Goal: Task Accomplishment & Management: Use online tool/utility

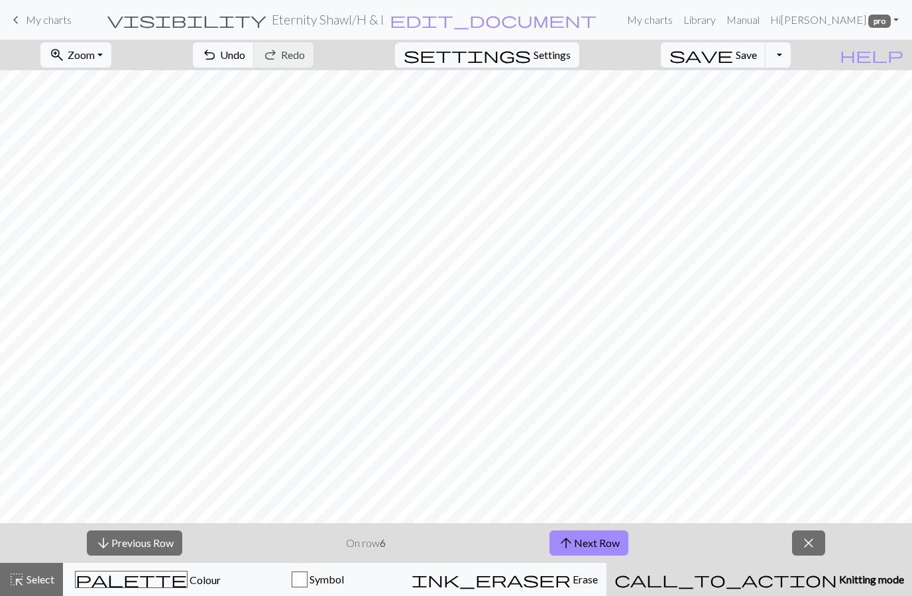
scroll to position [36, 0]
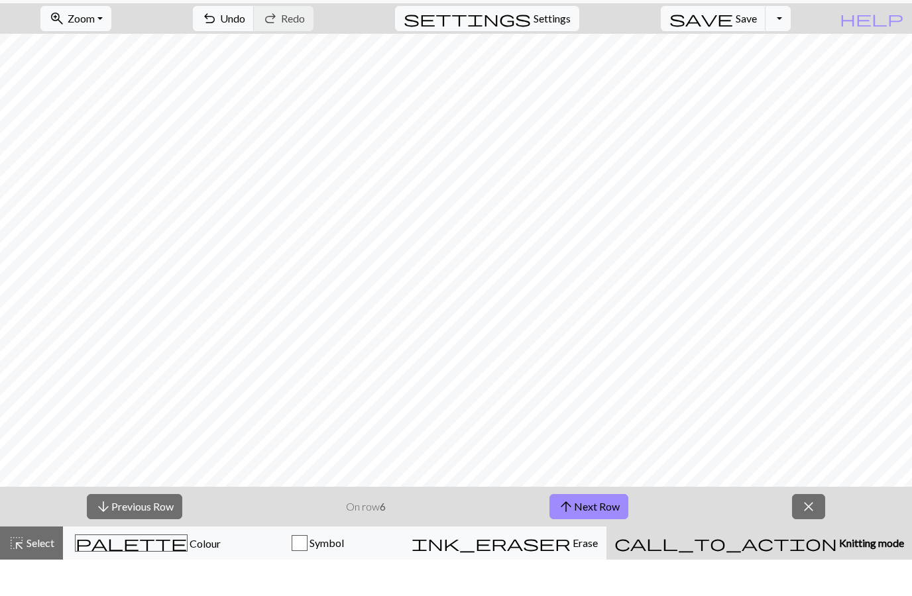
click at [598, 531] on button "arrow_upward Next Row" at bounding box center [588, 543] width 79 height 25
click at [592, 531] on button "arrow_upward Next Row" at bounding box center [588, 543] width 79 height 25
click at [601, 531] on button "arrow_upward Next Row" at bounding box center [588, 543] width 79 height 25
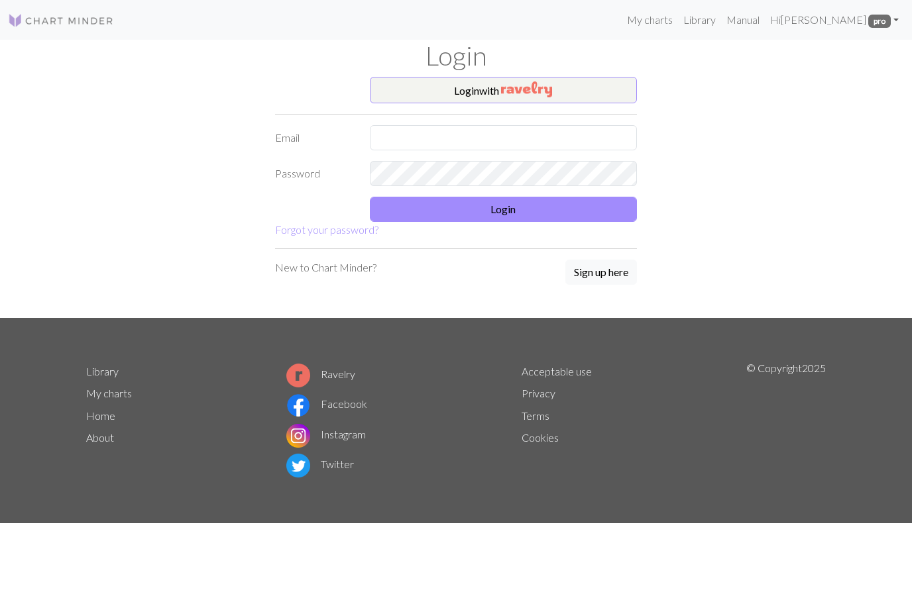
click at [442, 138] on input "text" at bounding box center [504, 137] width 268 height 25
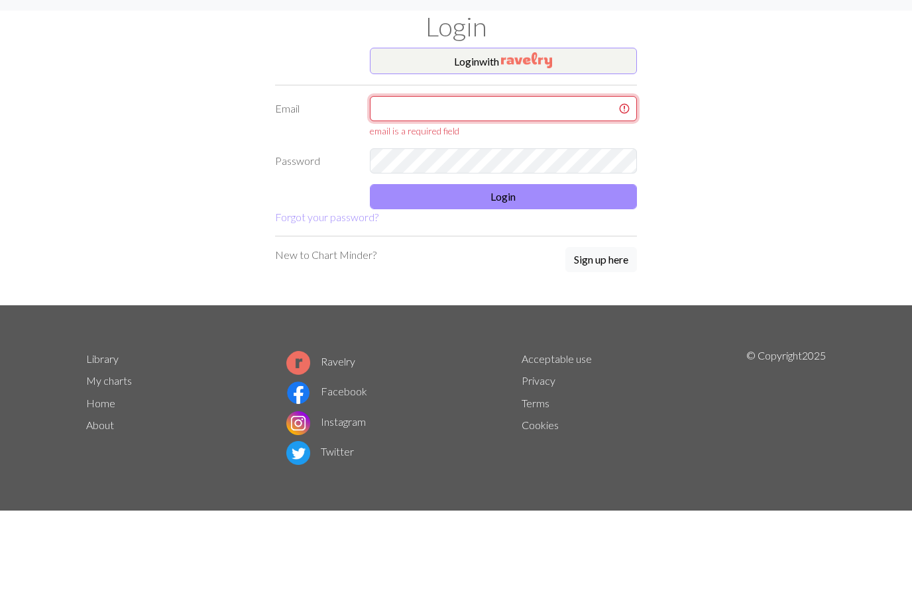
type input "[EMAIL_ADDRESS][DOMAIN_NAME]"
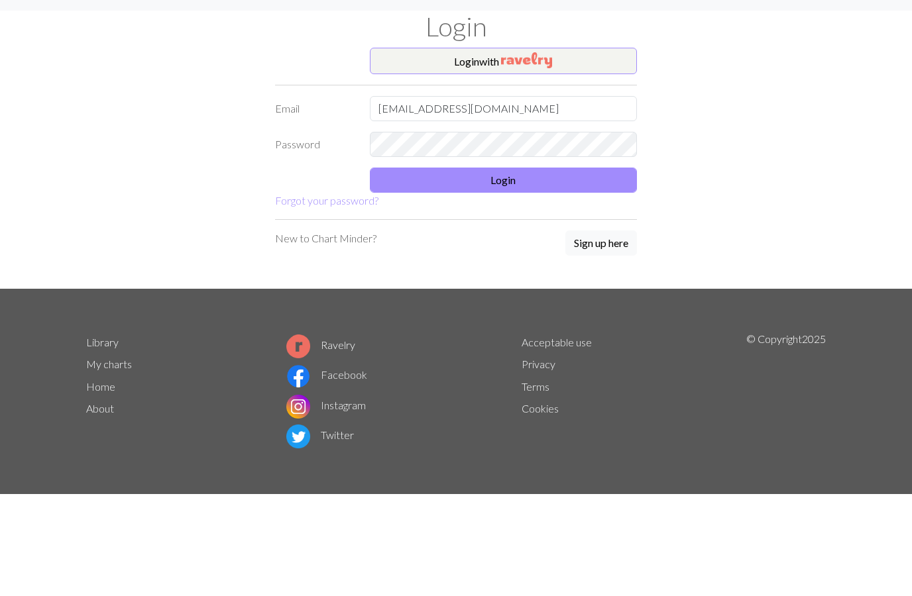
click at [554, 197] on button "Login" at bounding box center [504, 209] width 268 height 25
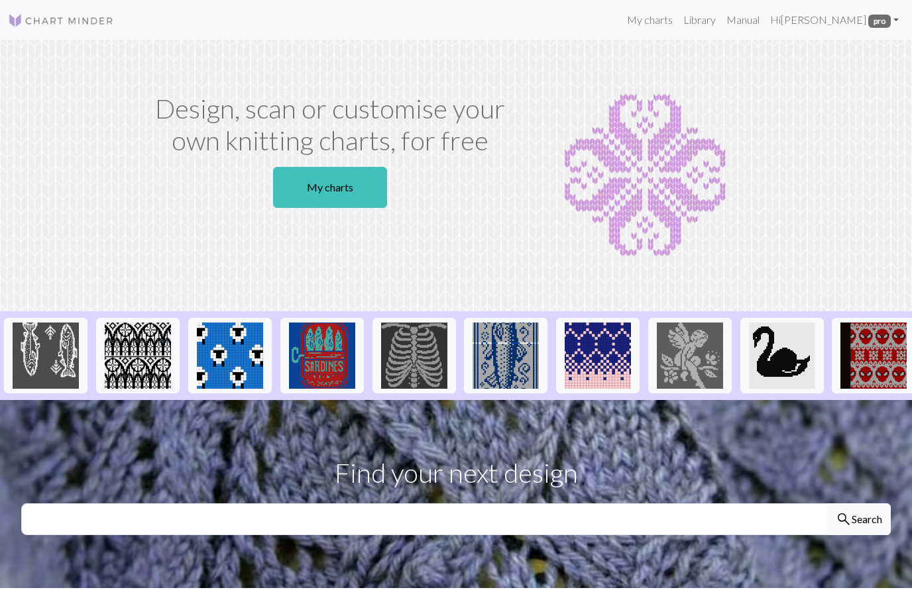
click at [346, 187] on link "My charts" at bounding box center [330, 187] width 114 height 41
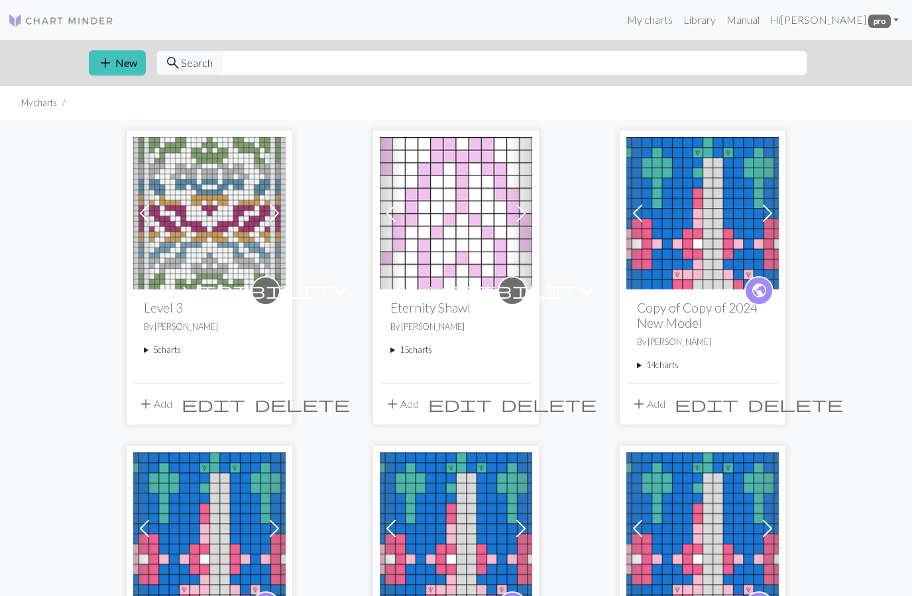
click at [392, 354] on summary "15 charts" at bounding box center [455, 350] width 131 height 13
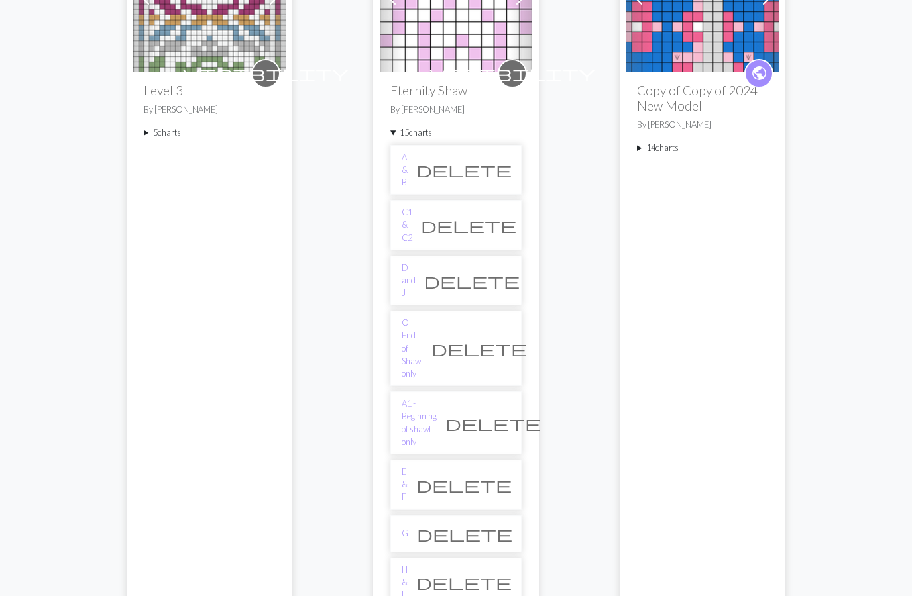
scroll to position [221, 0]
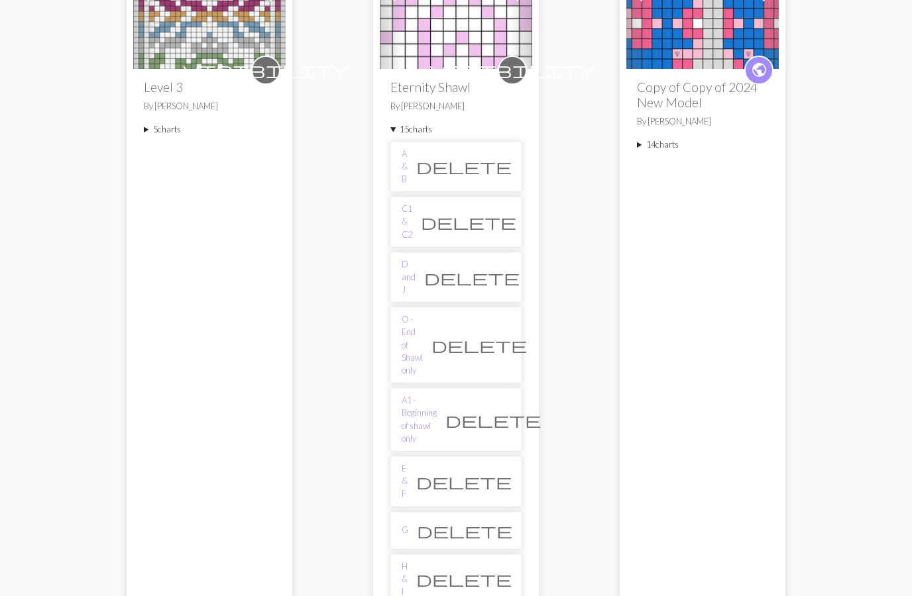
click at [415, 258] on link "D and J" at bounding box center [408, 277] width 14 height 38
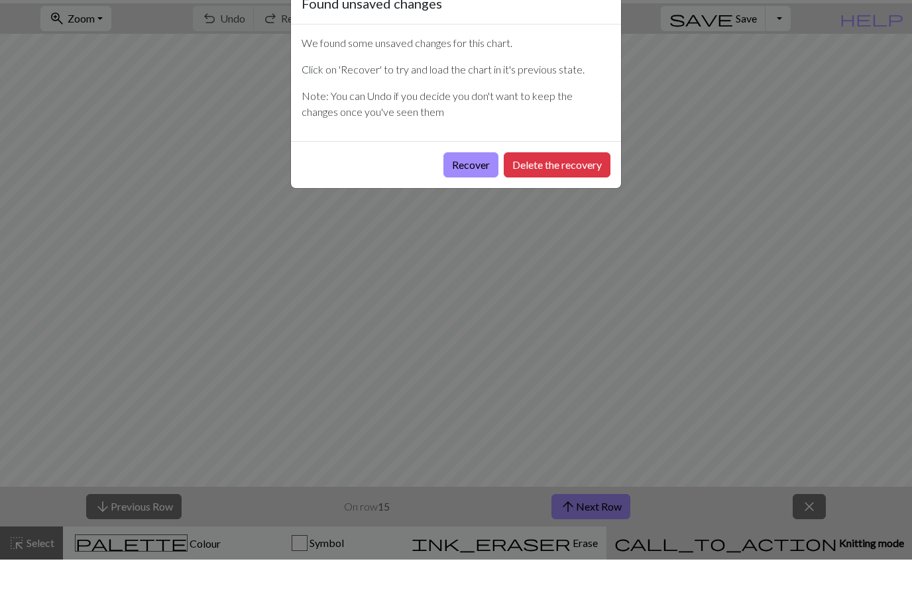
click at [475, 189] on button "Recover" at bounding box center [470, 201] width 55 height 25
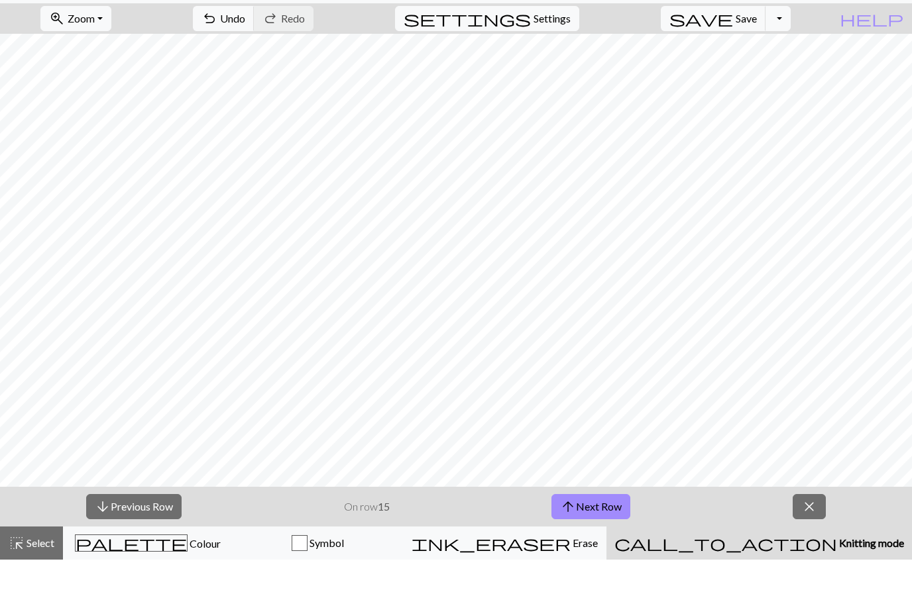
click at [142, 531] on button "arrow_downward Previous Row" at bounding box center [133, 543] width 95 height 25
click at [131, 531] on button "arrow_downward Previous Row" at bounding box center [133, 543] width 95 height 25
click at [140, 531] on button "arrow_downward Previous Row" at bounding box center [133, 543] width 95 height 25
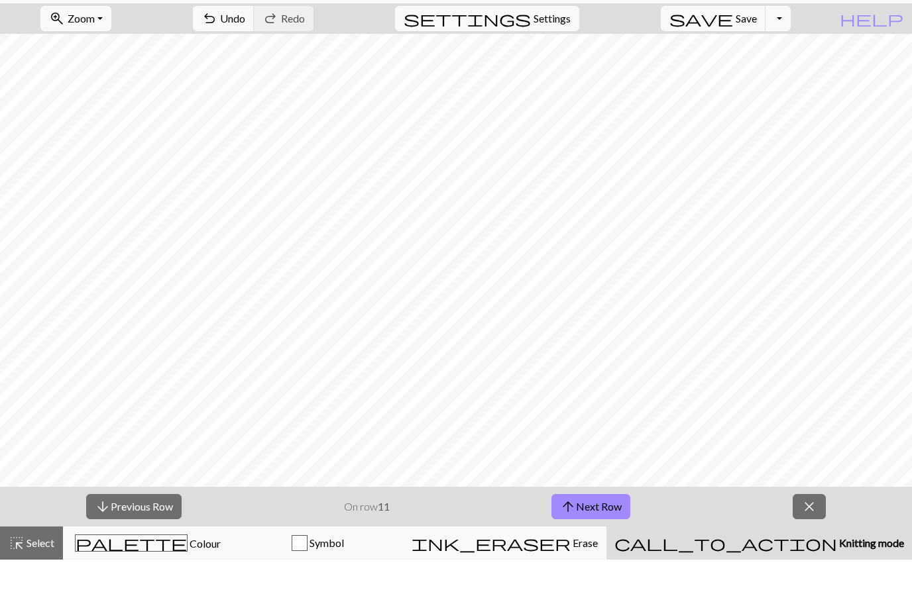
click at [140, 531] on button "arrow_downward Previous Row" at bounding box center [133, 543] width 95 height 25
click at [142, 531] on button "arrow_downward Previous Row" at bounding box center [134, 543] width 95 height 25
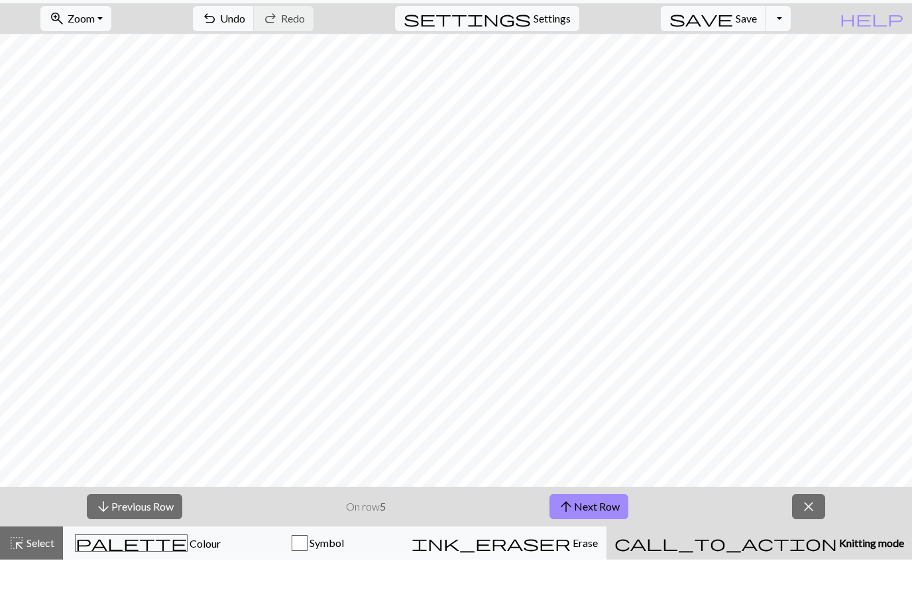
click at [147, 531] on button "arrow_downward Previous Row" at bounding box center [134, 543] width 95 height 25
click at [153, 531] on button "arrow_downward Previous Row" at bounding box center [134, 543] width 95 height 25
click at [187, 574] on span "Colour" at bounding box center [203, 580] width 33 height 13
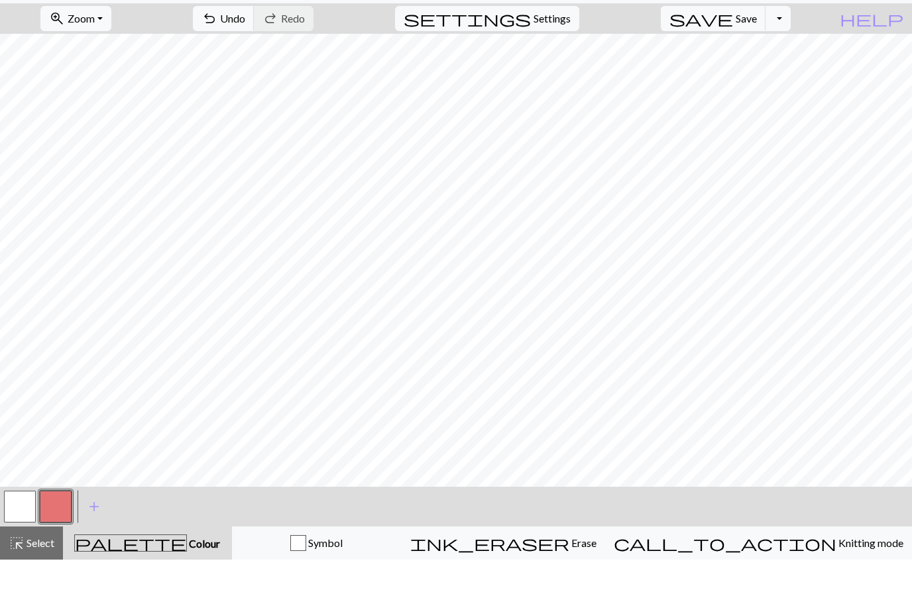
click at [60, 527] on button "button" at bounding box center [56, 543] width 32 height 32
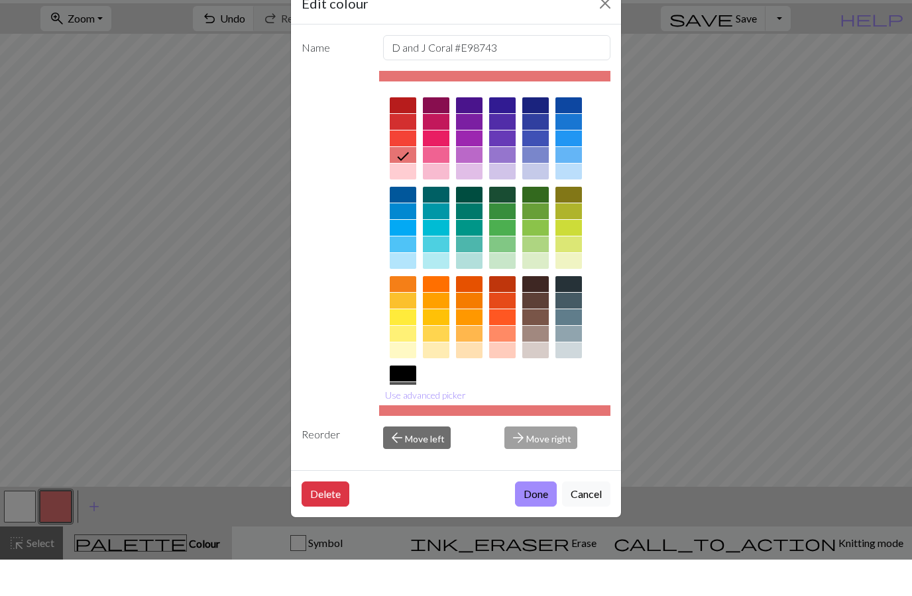
click at [435, 442] on button "Use advanced picker" at bounding box center [425, 431] width 93 height 21
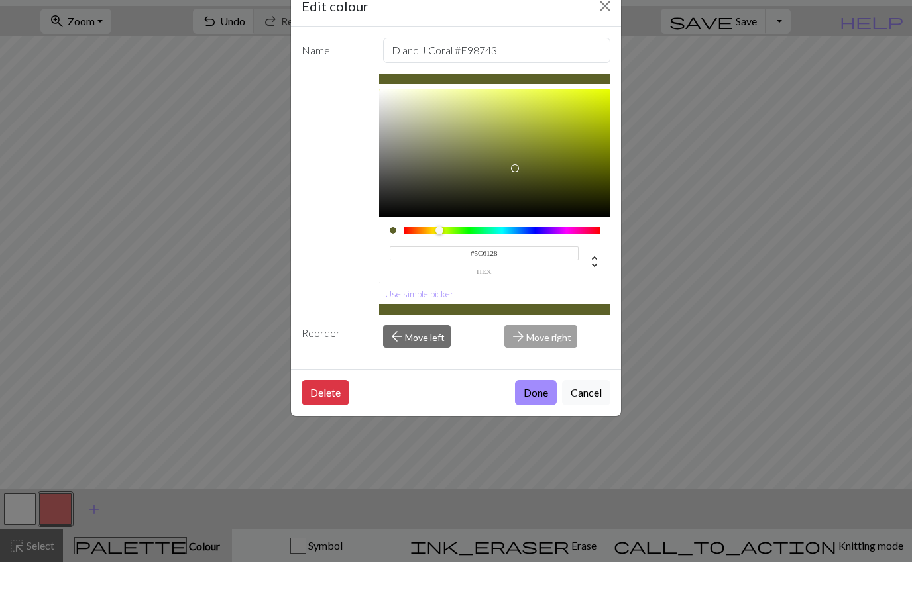
click at [413, 268] on div "#5C6128 hex" at bounding box center [495, 289] width 211 height 42
click at [425, 250] on div "#5C6128 hex" at bounding box center [495, 283] width 232 height 67
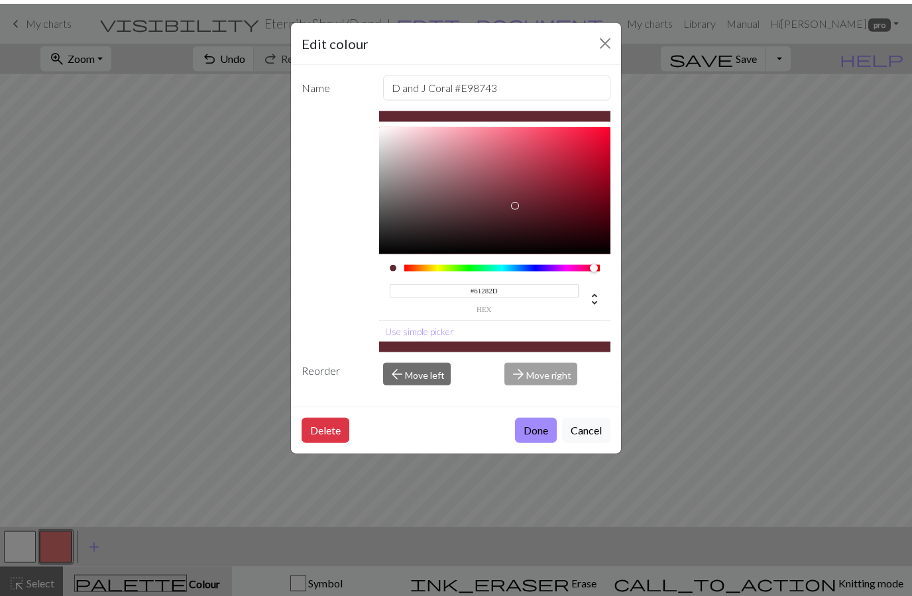
type input "#61282C"
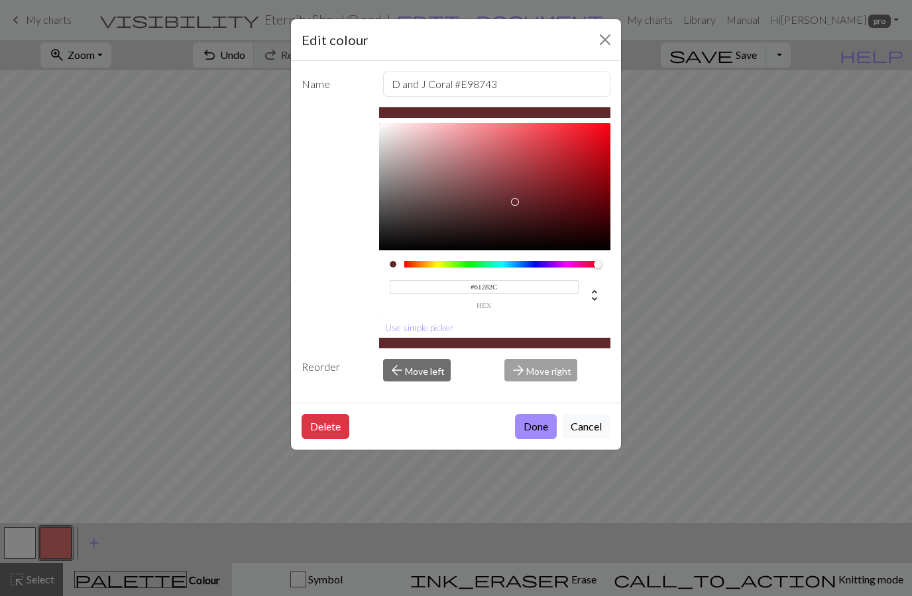
click at [588, 435] on button "Cancel" at bounding box center [586, 426] width 48 height 25
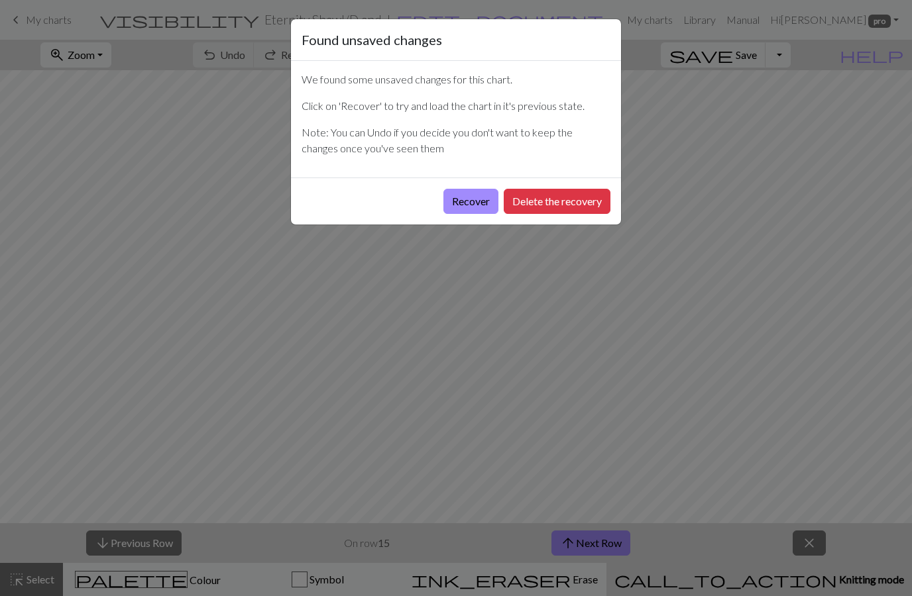
click at [477, 210] on button "Recover" at bounding box center [470, 201] width 55 height 25
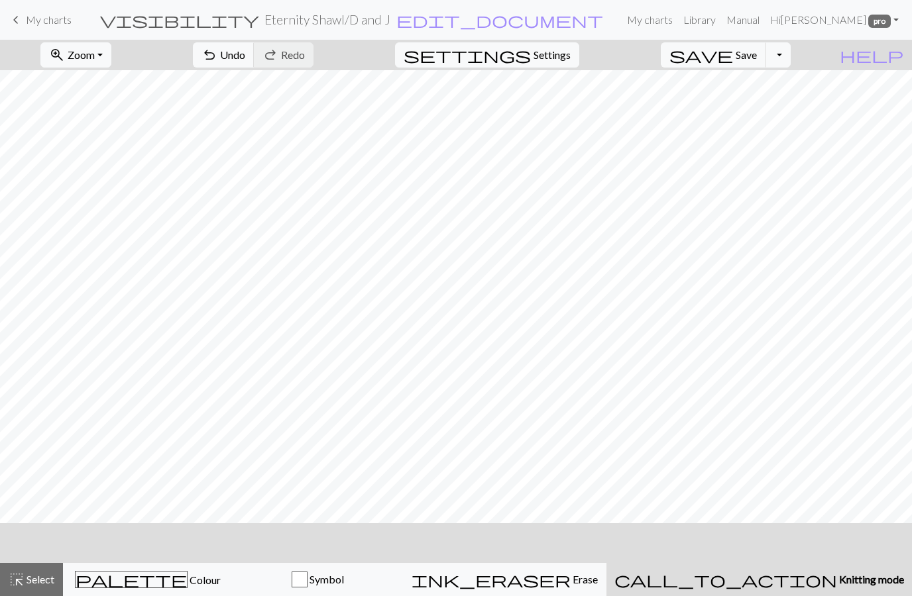
click at [791, 590] on button "call_to_action Knitting mode Knitting mode" at bounding box center [758, 579] width 305 height 33
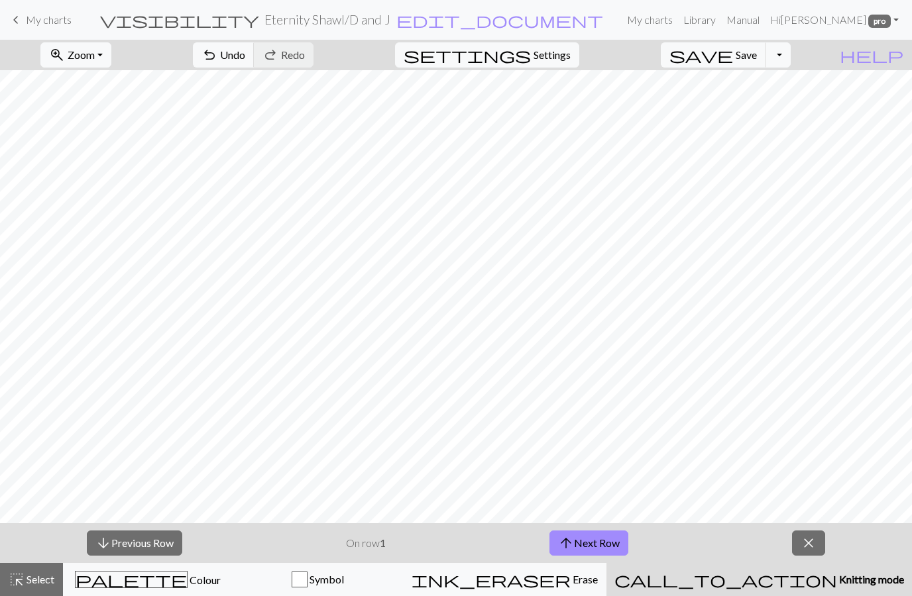
click at [608, 545] on button "arrow_upward Next Row" at bounding box center [588, 543] width 79 height 25
click at [599, 540] on button "arrow_upward Next Row" at bounding box center [588, 543] width 79 height 25
